Goal: Information Seeking & Learning: Learn about a topic

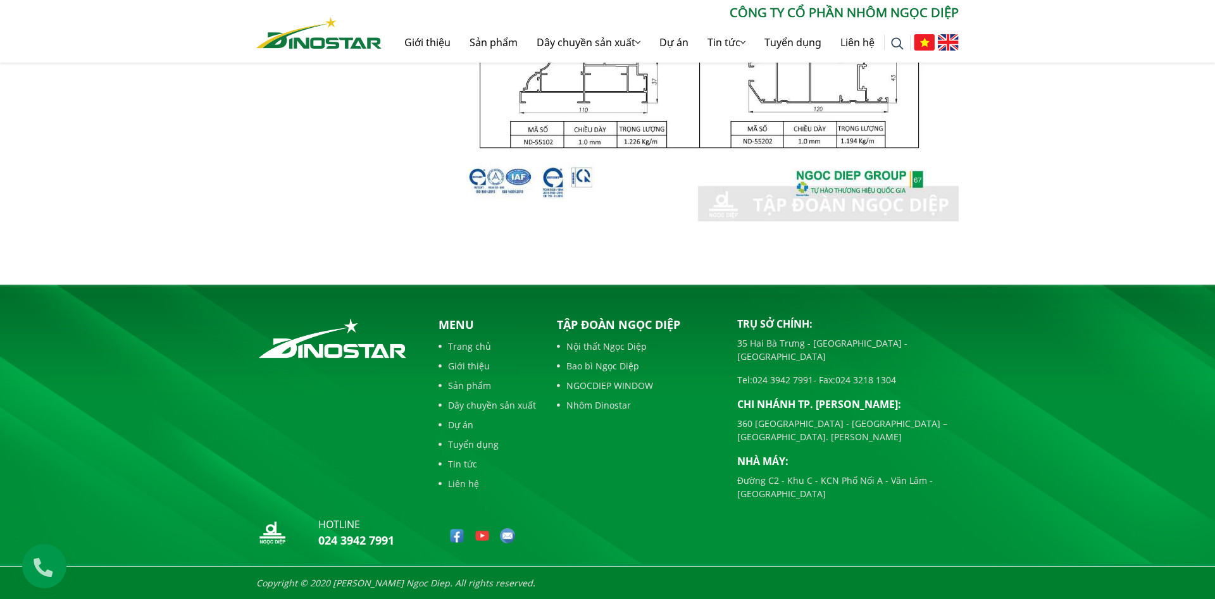
scroll to position [2, 0]
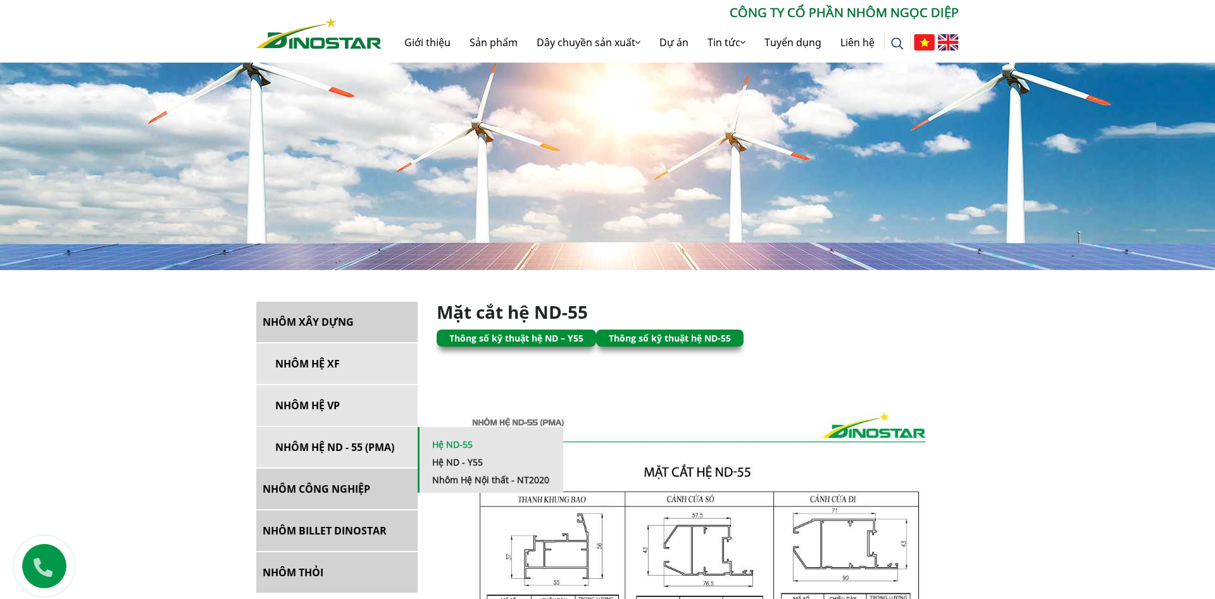
click at [454, 445] on link "Hệ ND-55" at bounding box center [452, 445] width 40 height 12
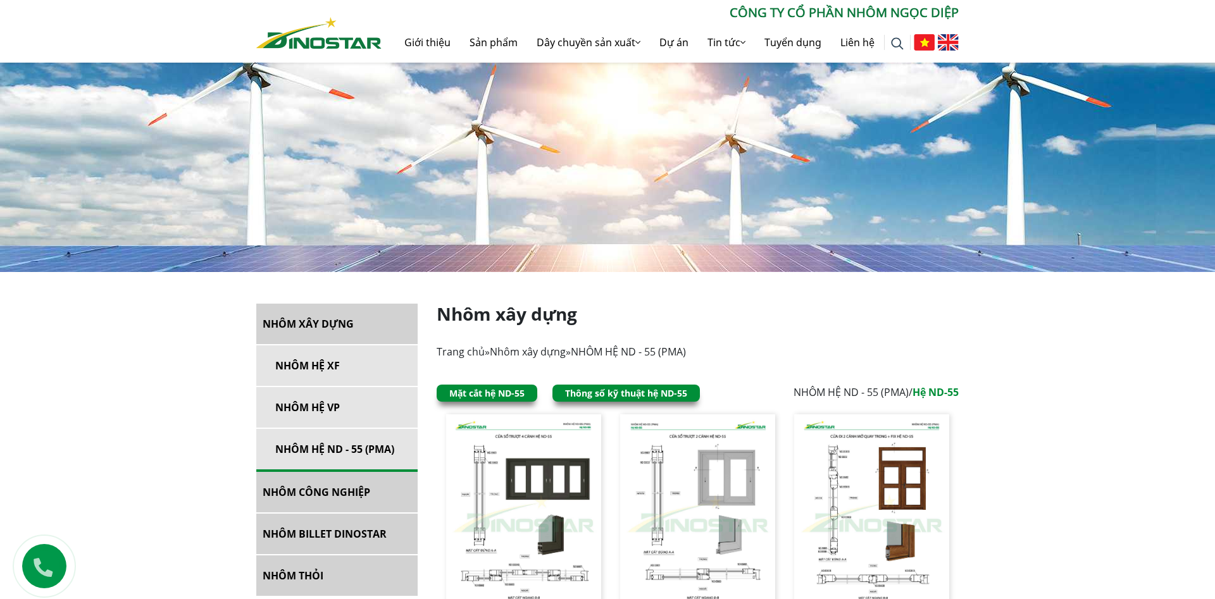
scroll to position [172, 0]
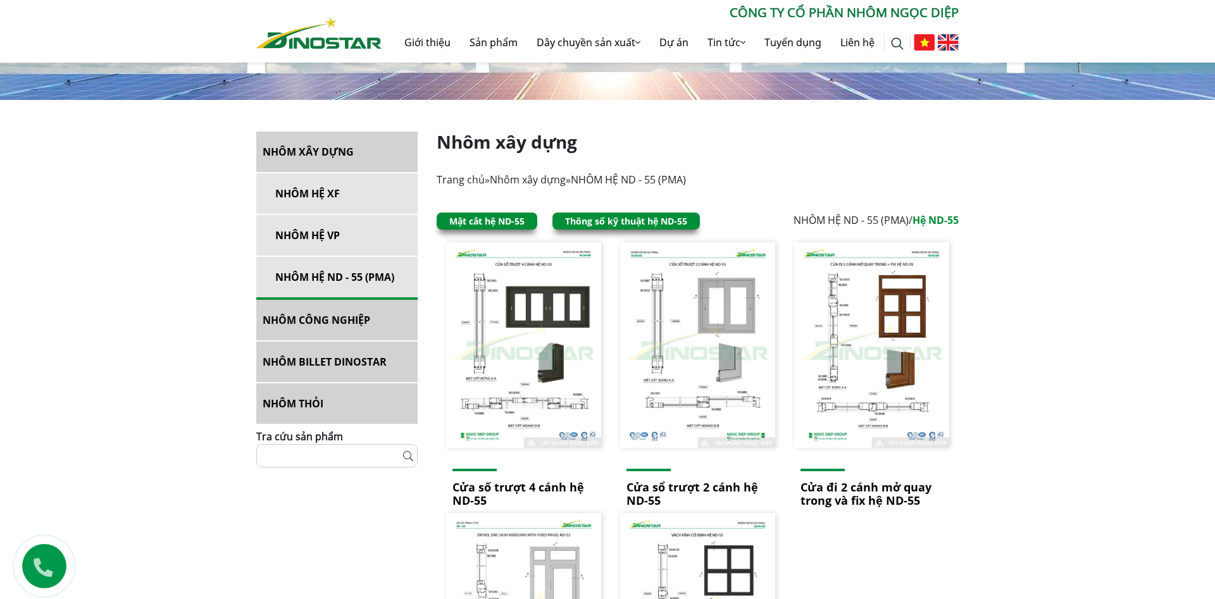
click at [470, 220] on link "Mặt cắt hệ ND-55" at bounding box center [486, 221] width 75 height 12
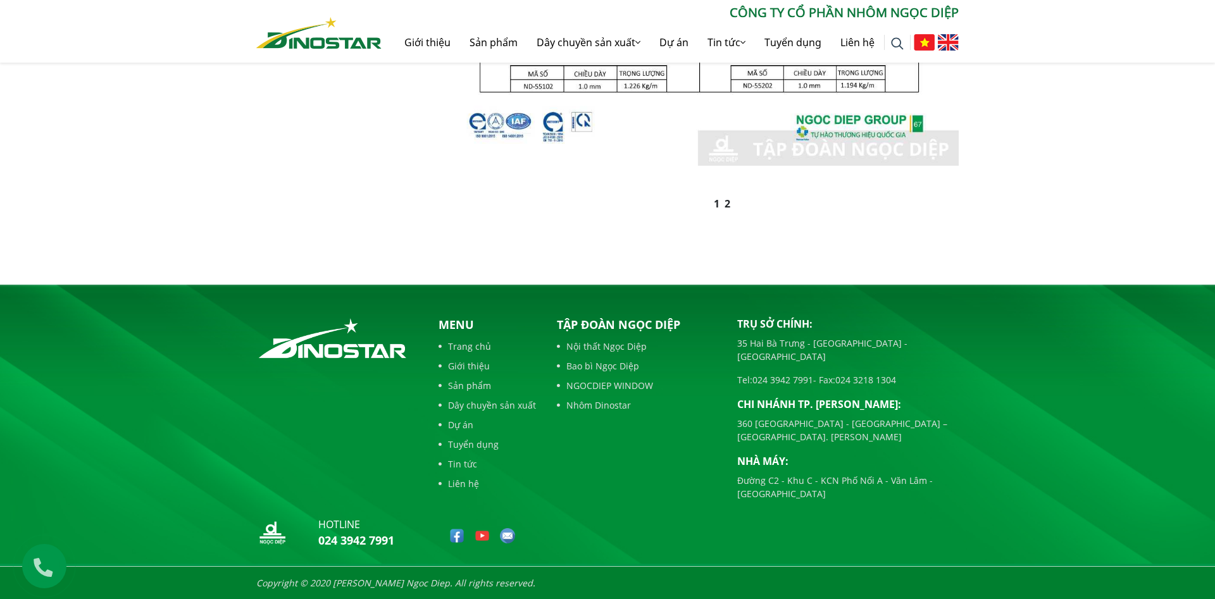
scroll to position [574, 0]
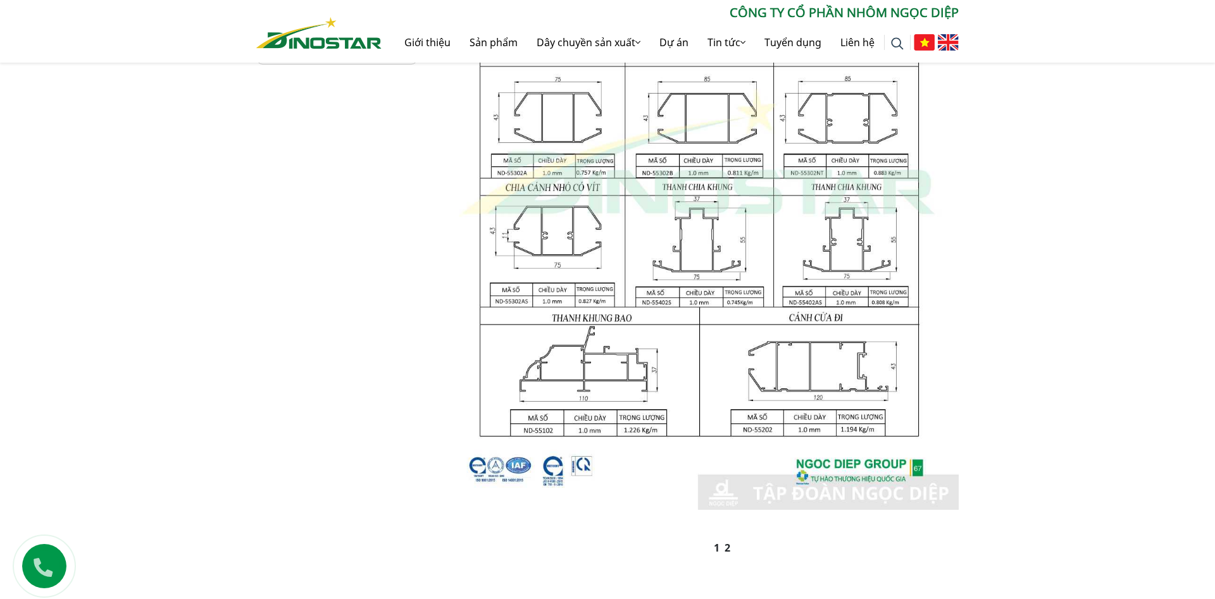
click at [728, 546] on link "2" at bounding box center [728, 548] width 6 height 14
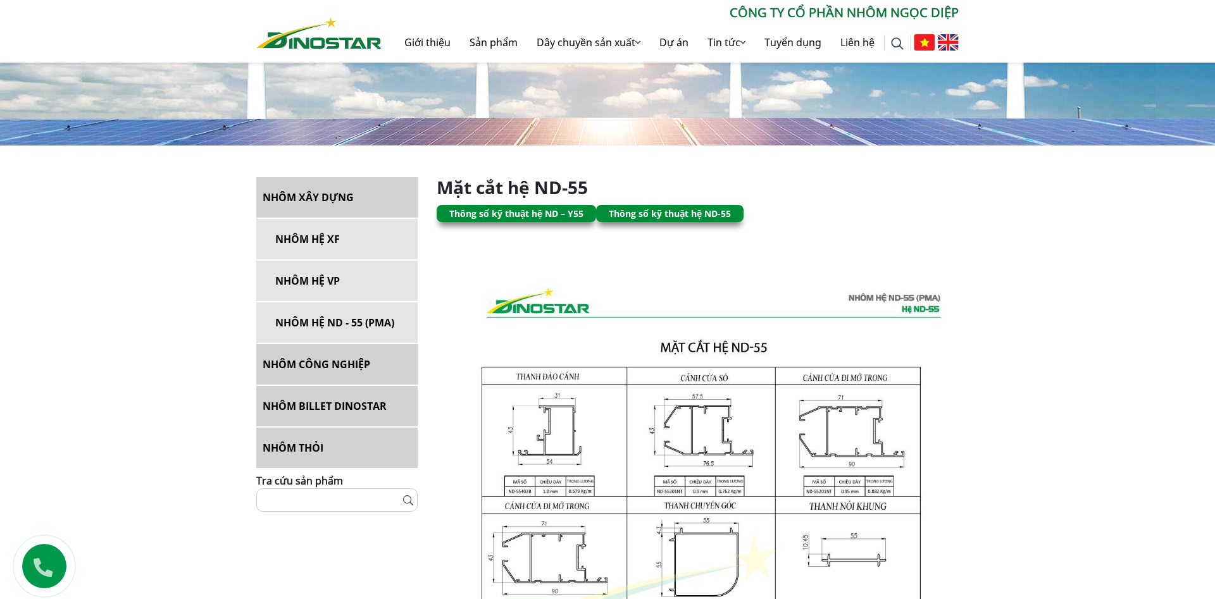
scroll to position [0, 0]
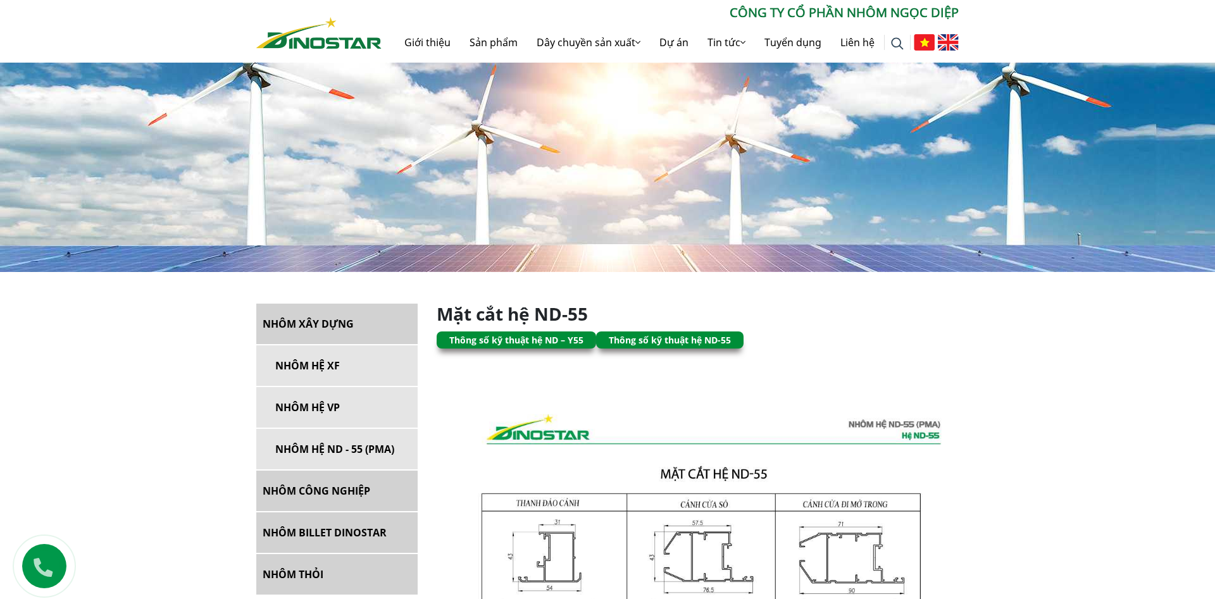
click at [675, 340] on link "Thông số kỹ thuật hệ ND-55" at bounding box center [670, 340] width 122 height 12
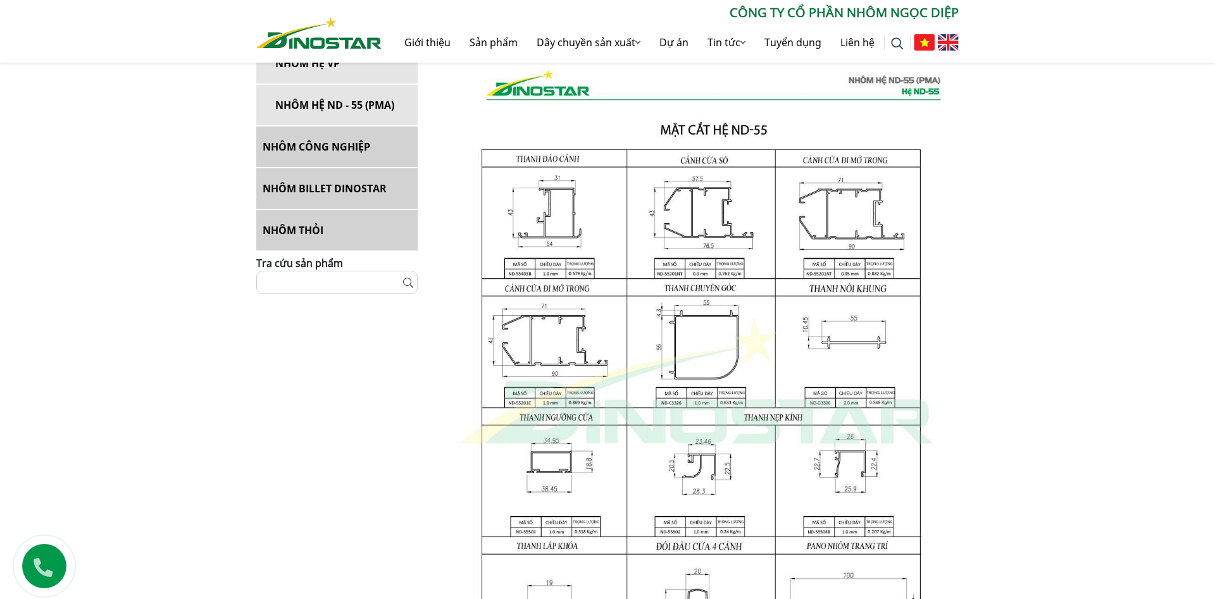
scroll to position [516, 0]
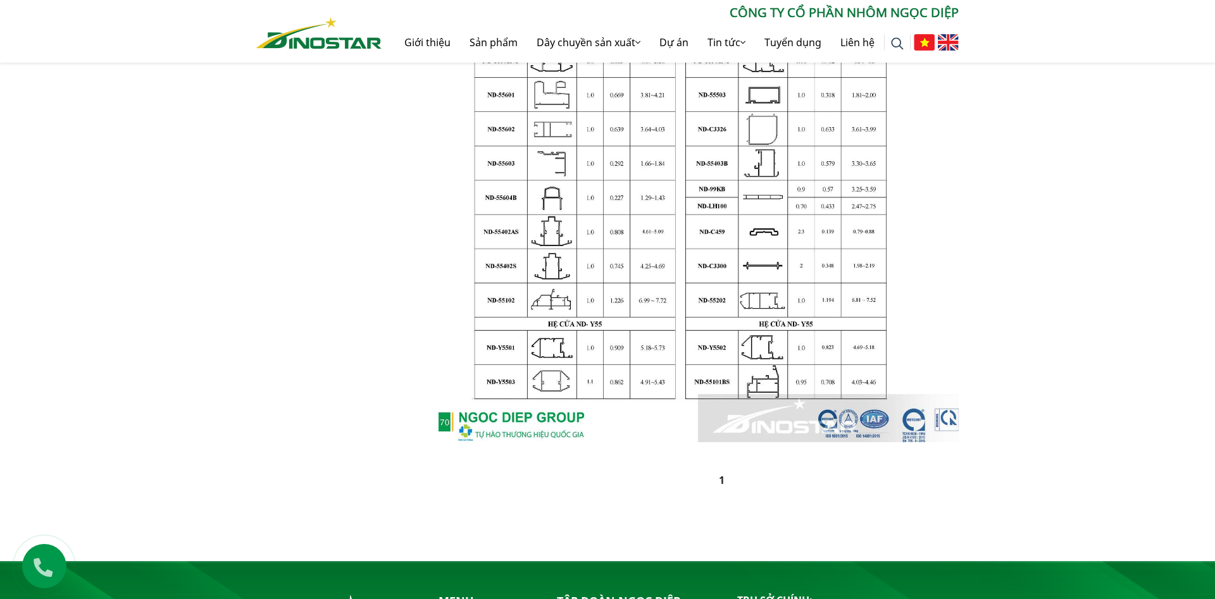
scroll to position [516, 0]
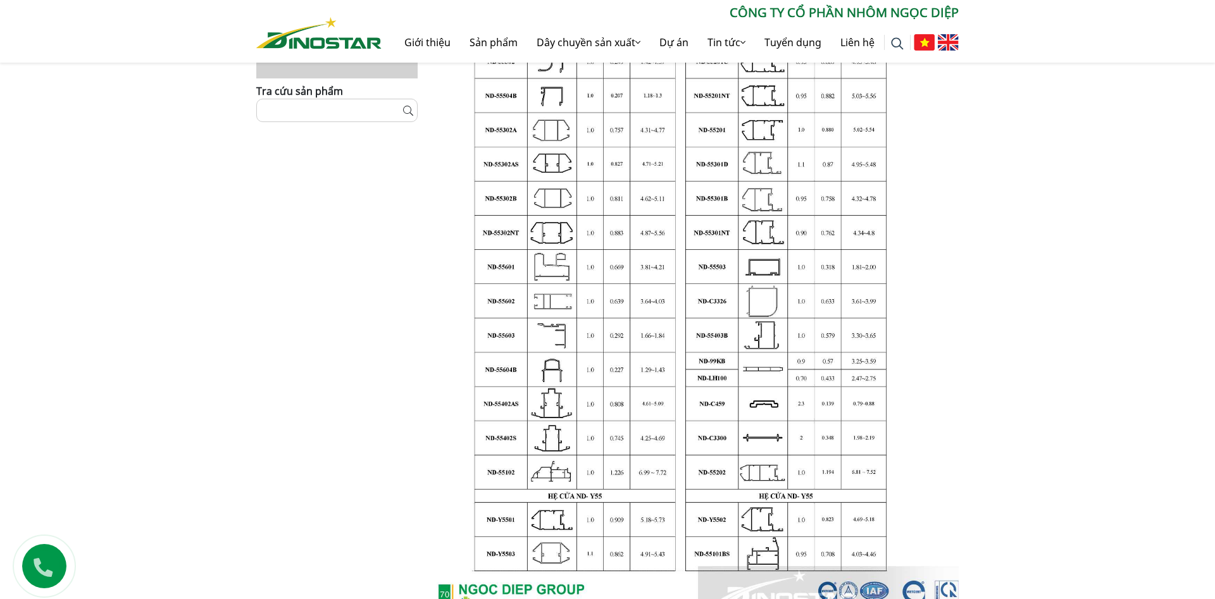
click at [640, 256] on img at bounding box center [698, 244] width 522 height 739
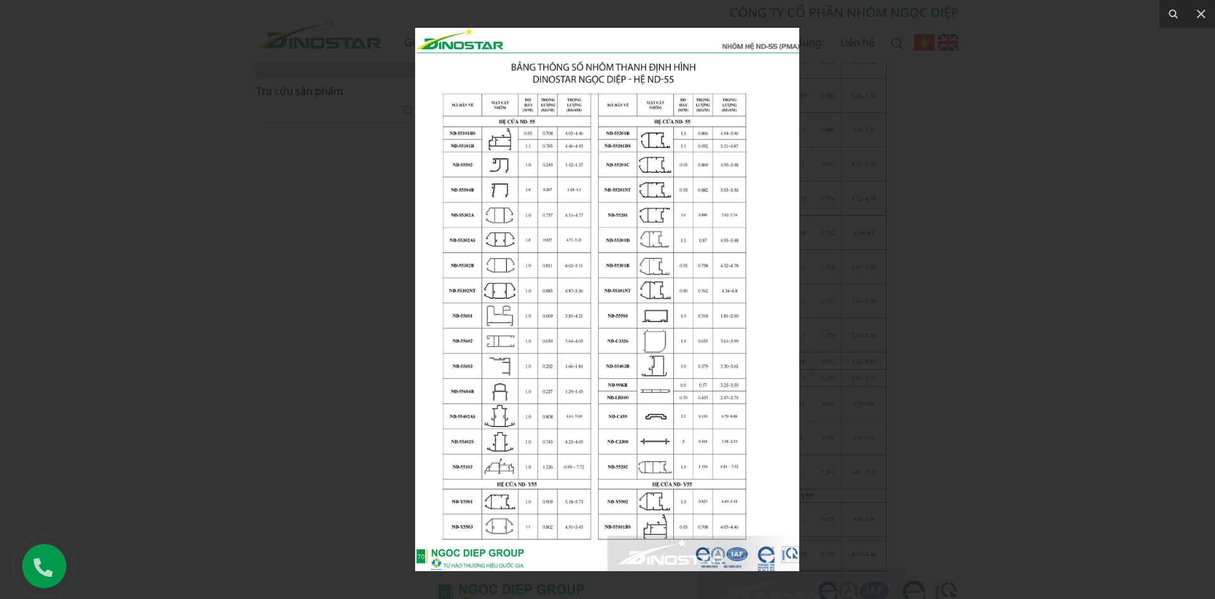
click at [545, 252] on img at bounding box center [607, 300] width 384 height 544
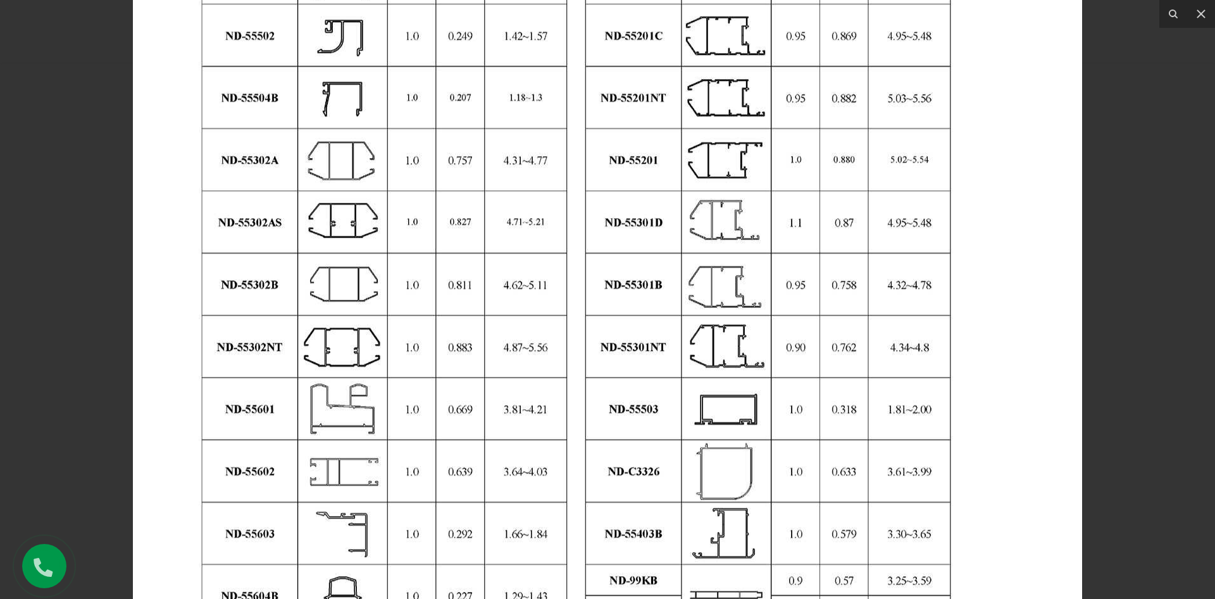
click at [59, 308] on div at bounding box center [607, 299] width 1215 height 599
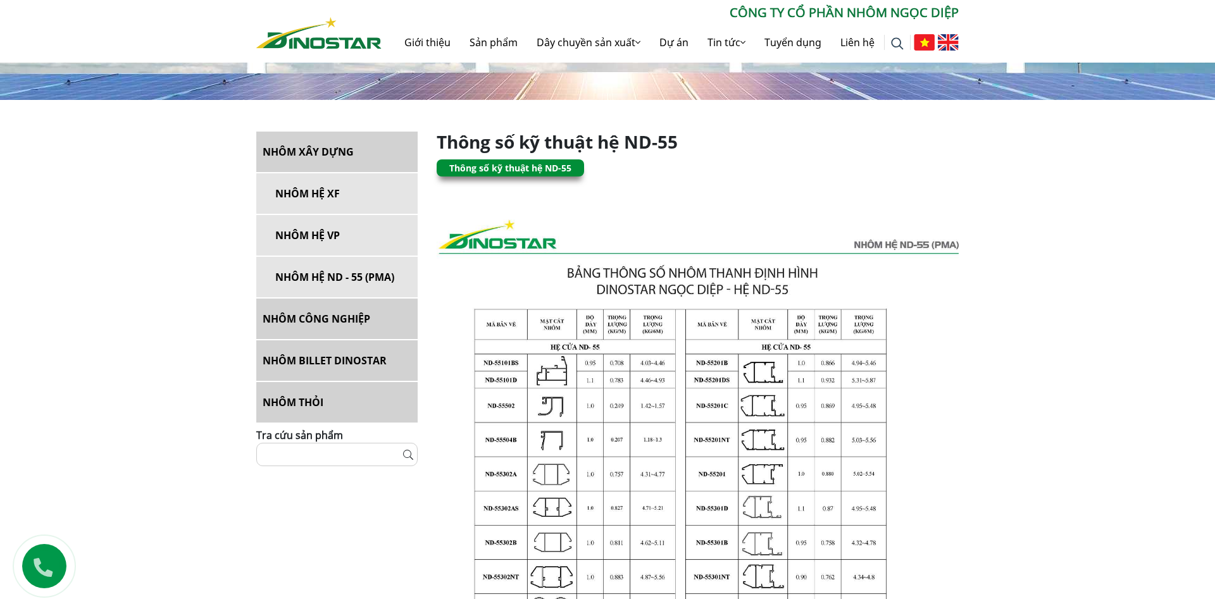
scroll to position [0, 0]
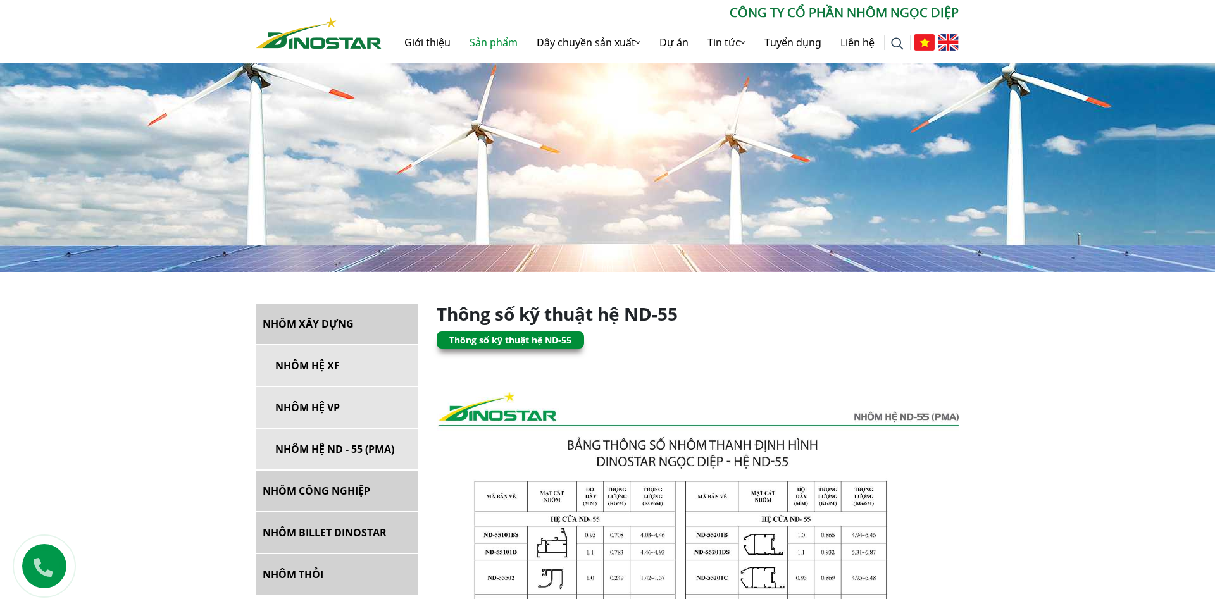
click at [490, 44] on link "Sản phẩm" at bounding box center [493, 42] width 67 height 40
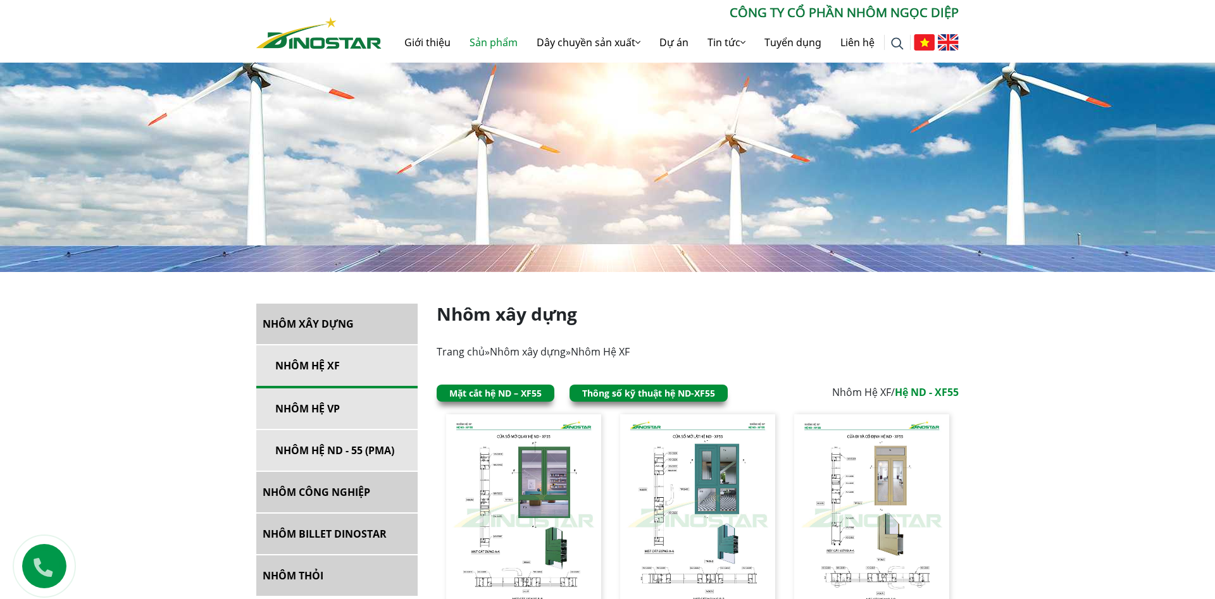
click at [944, 394] on span "Hệ ND - XF55" at bounding box center [927, 392] width 64 height 14
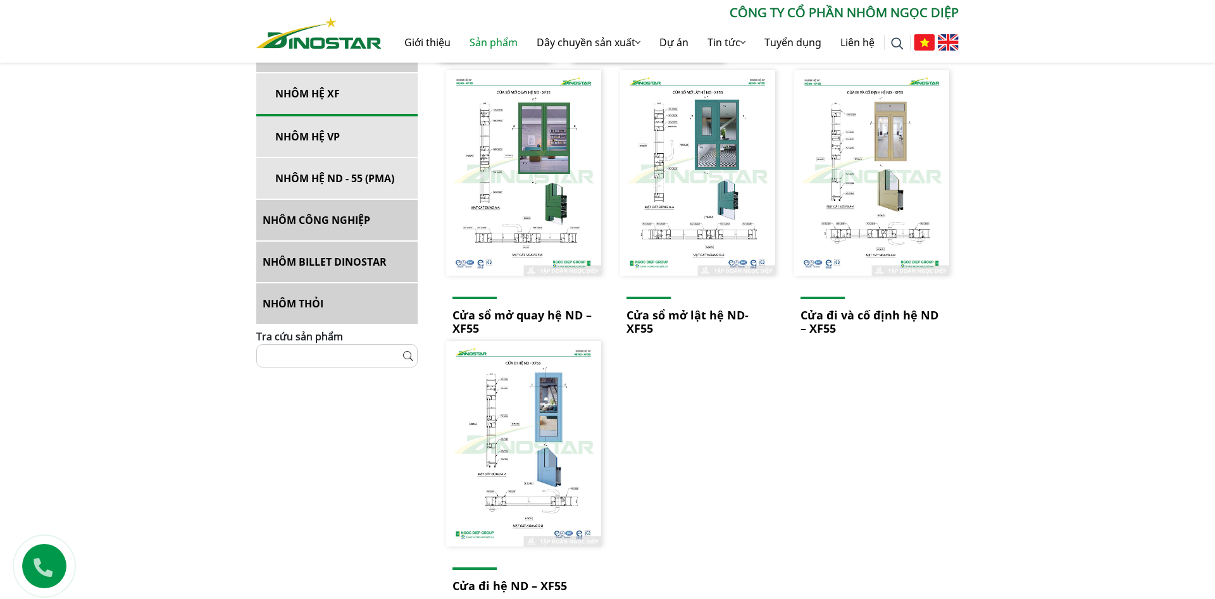
click at [533, 450] on img at bounding box center [523, 444] width 155 height 206
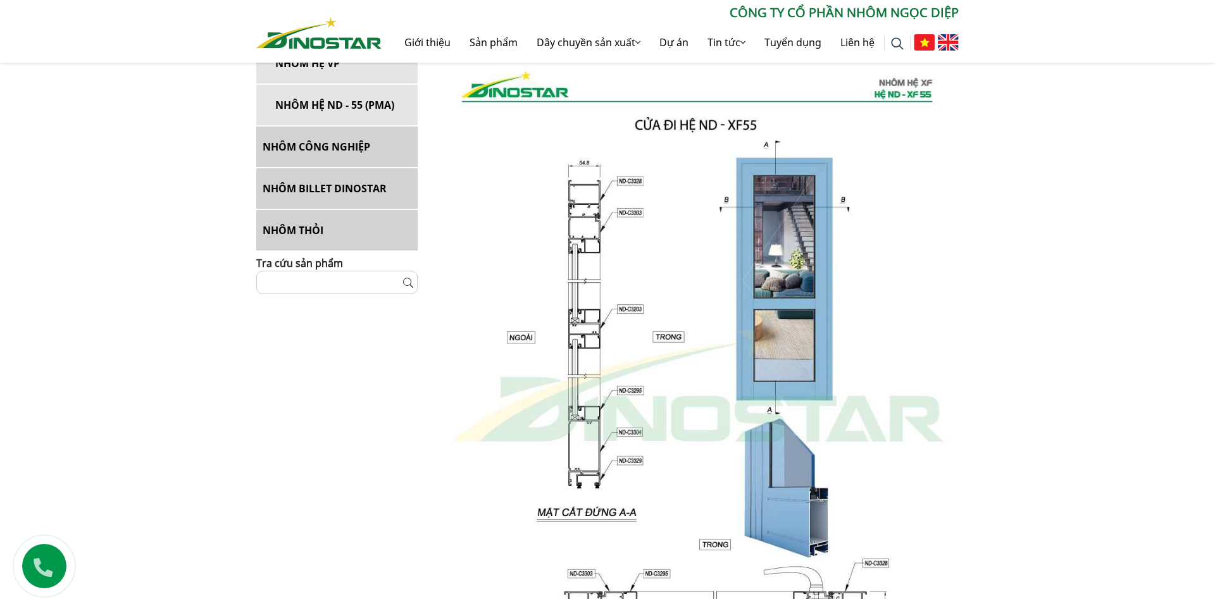
scroll to position [172, 0]
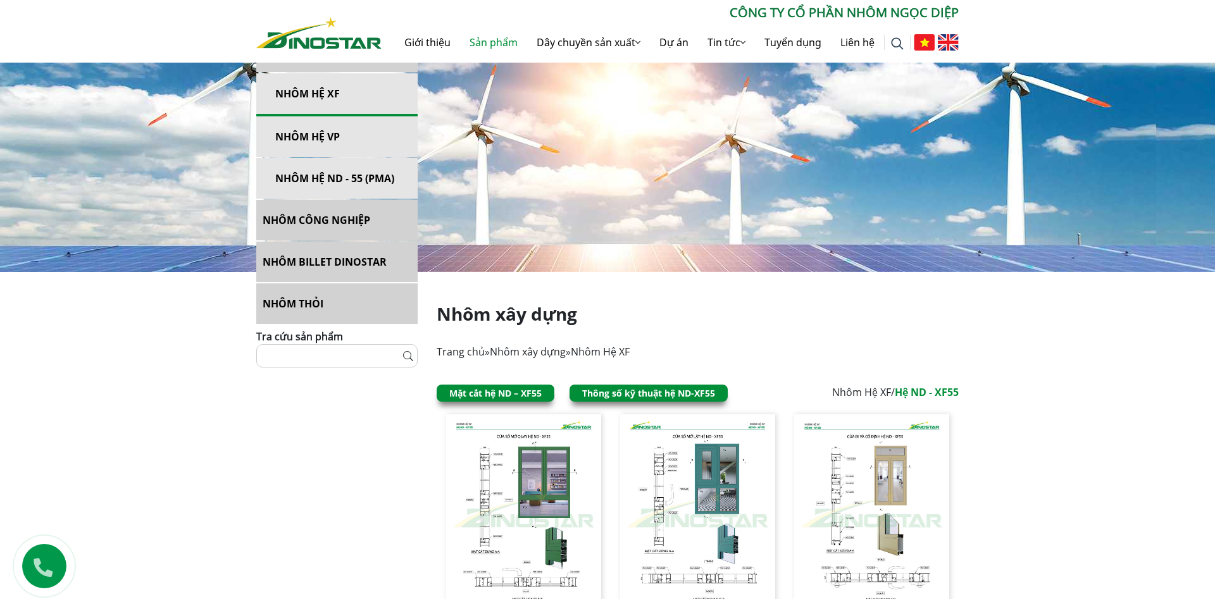
scroll to position [344, 0]
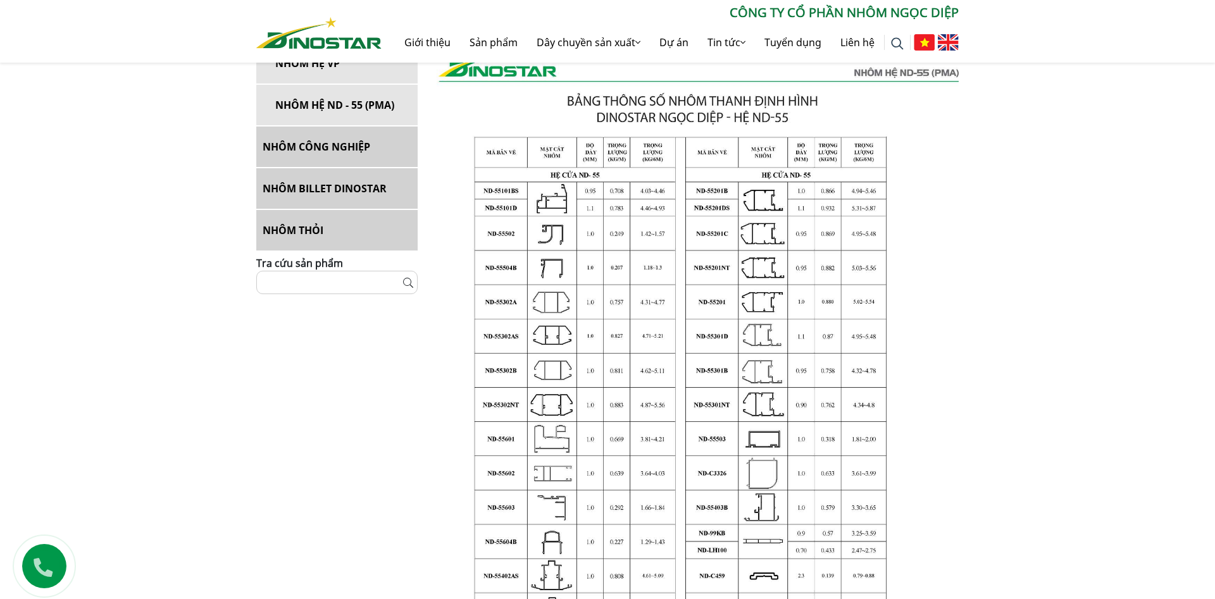
scroll to position [172, 0]
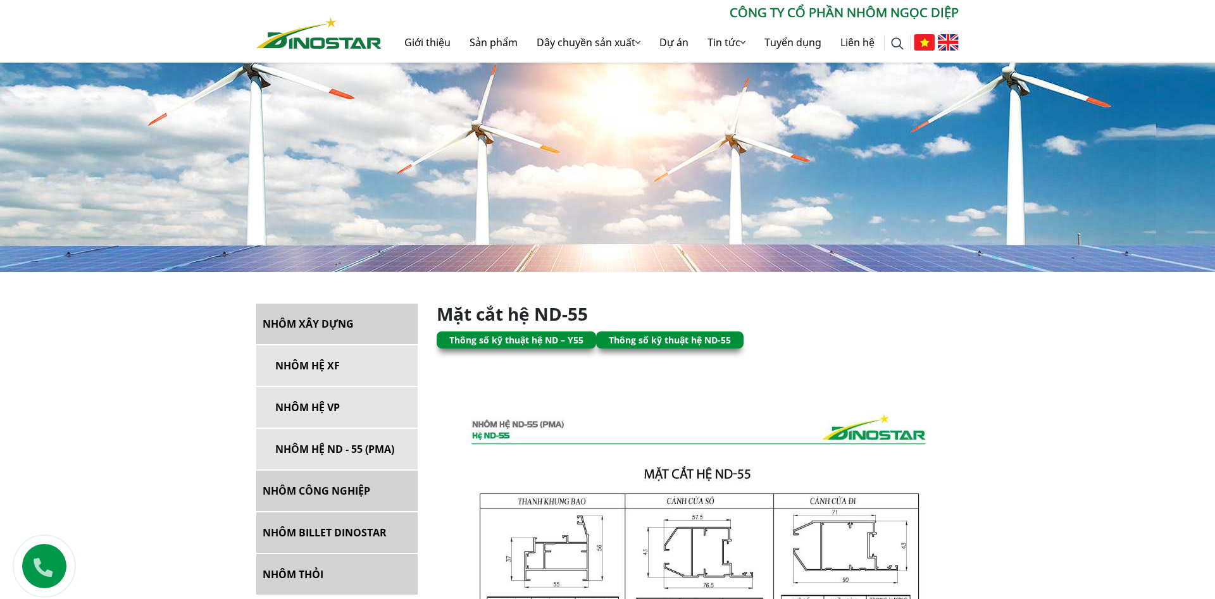
scroll to position [432, 0]
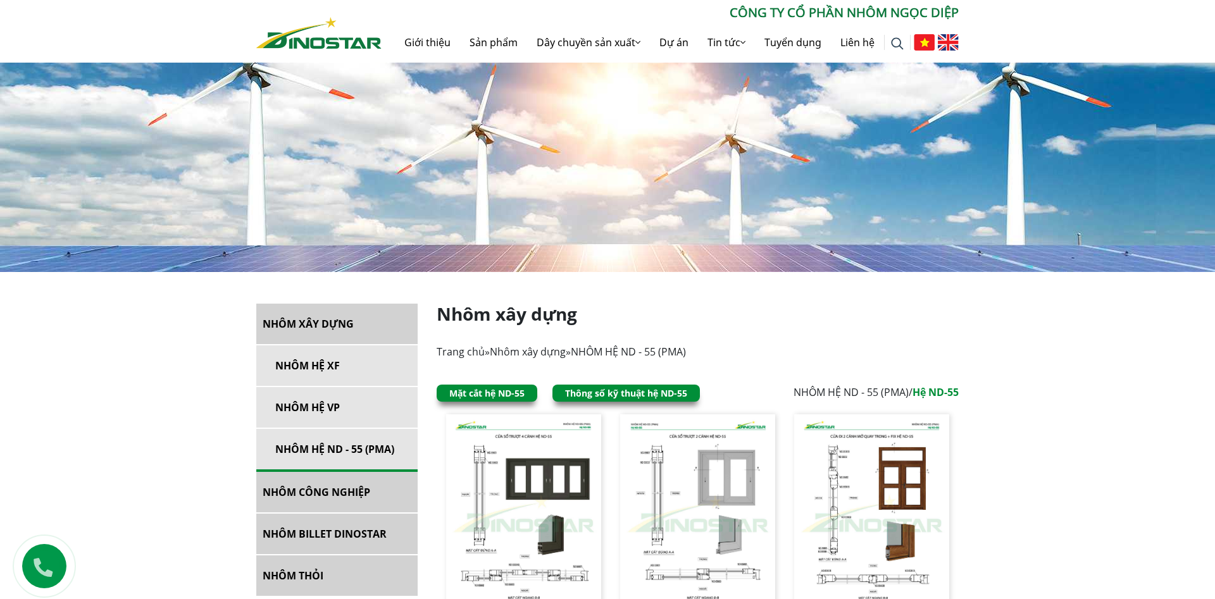
scroll to position [172, 0]
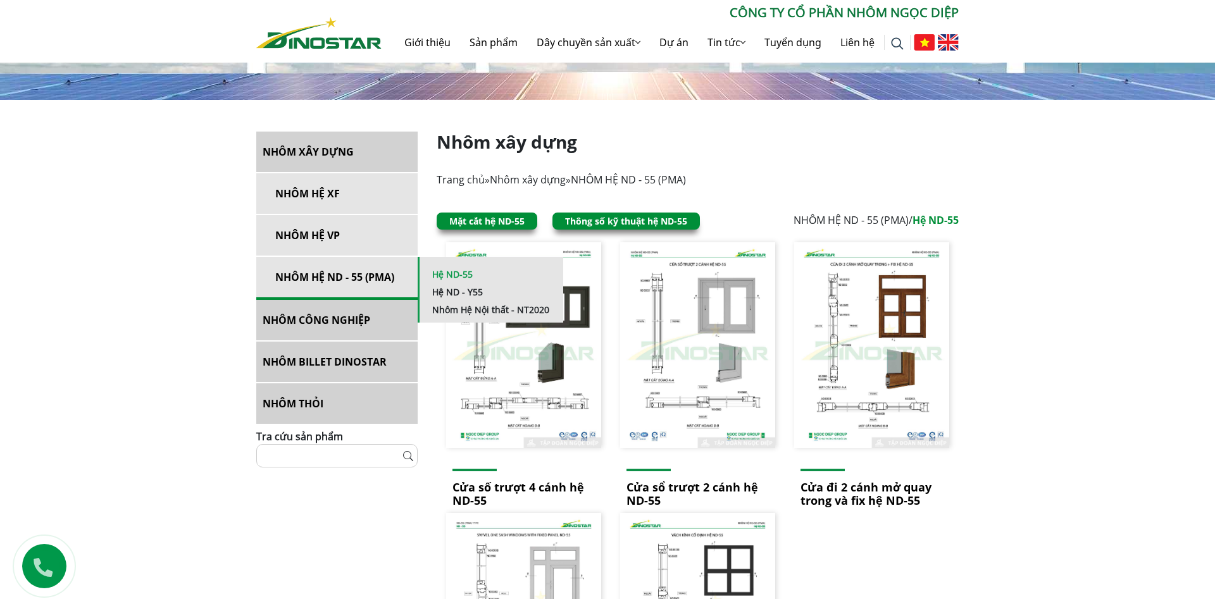
click at [456, 275] on link "Hệ ND-55" at bounding box center [452, 274] width 40 height 12
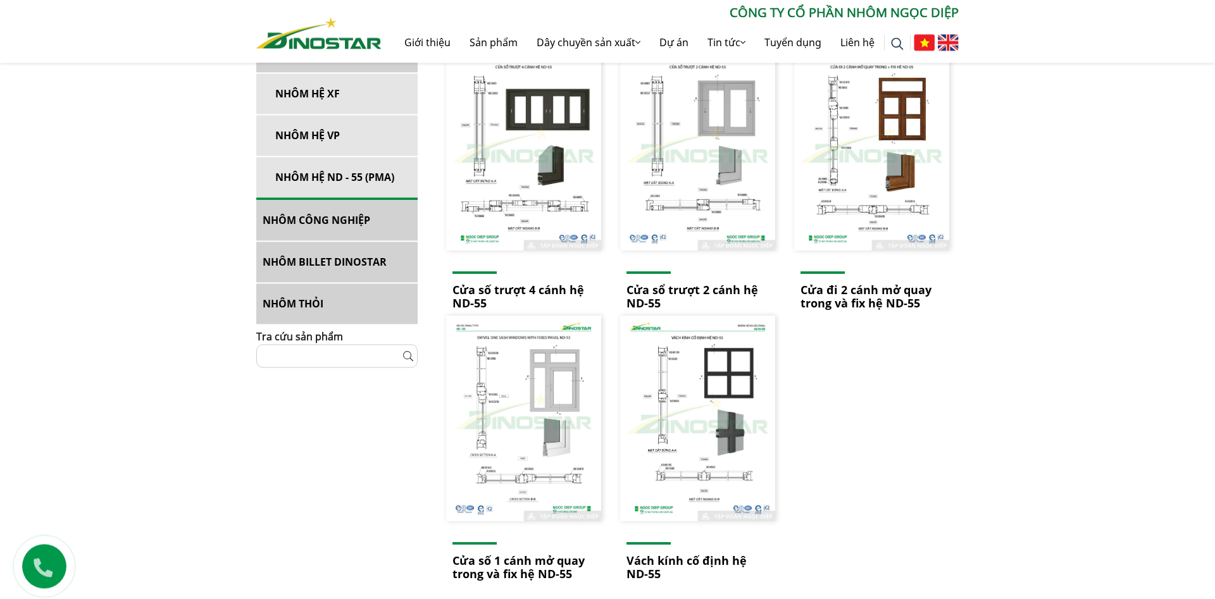
scroll to position [25, 0]
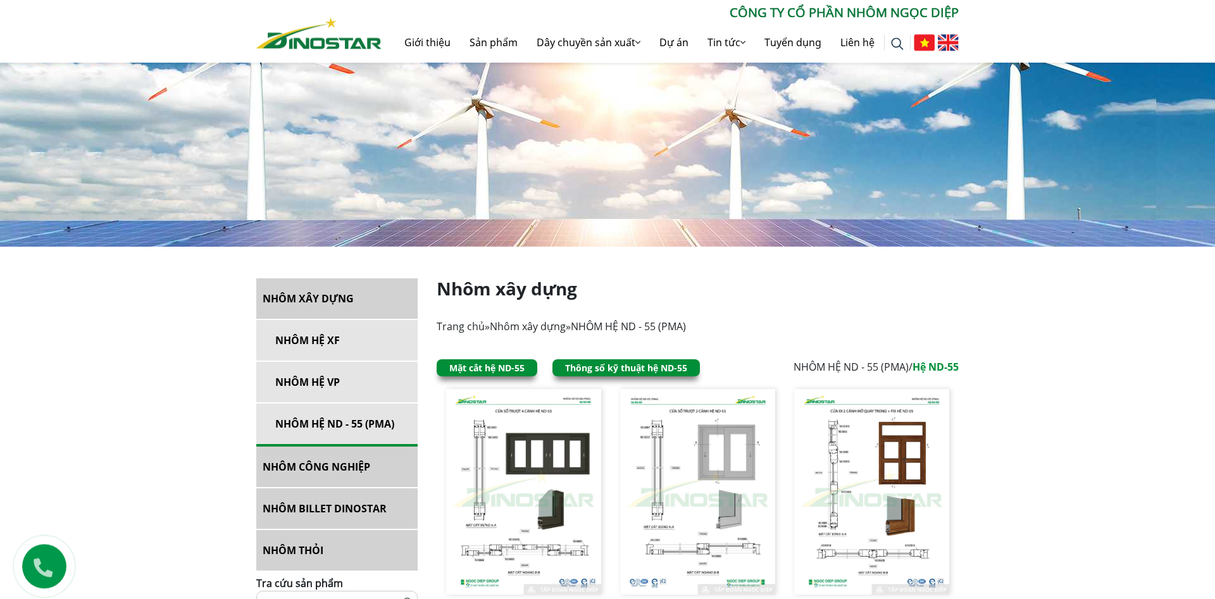
click at [623, 366] on link "Thông số kỹ thuật hệ ND-55" at bounding box center [626, 368] width 122 height 12
click at [496, 367] on link "Mặt cắt hệ ND-55" at bounding box center [486, 368] width 75 height 12
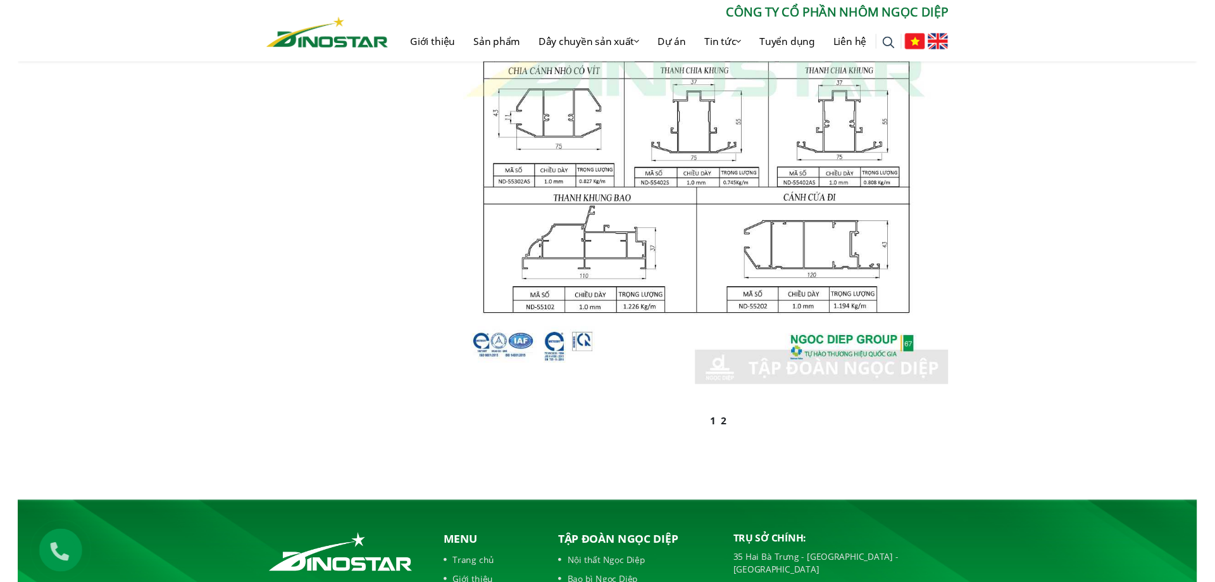
scroll to position [516, 0]
